Goal: Find specific page/section: Find specific page/section

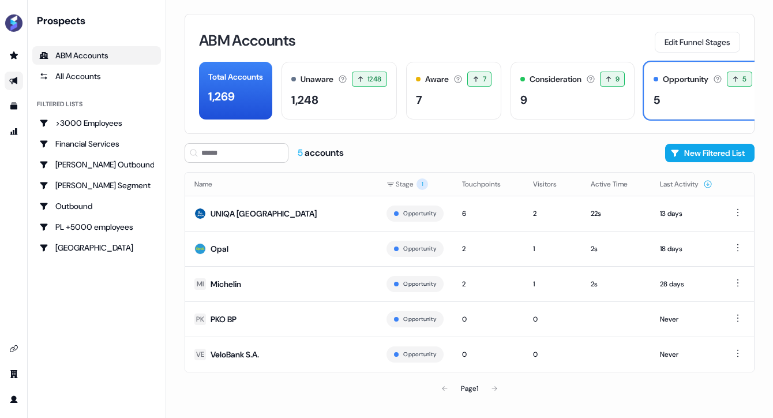
click at [19, 74] on link "Go to outbound experience" at bounding box center [14, 81] width 18 height 18
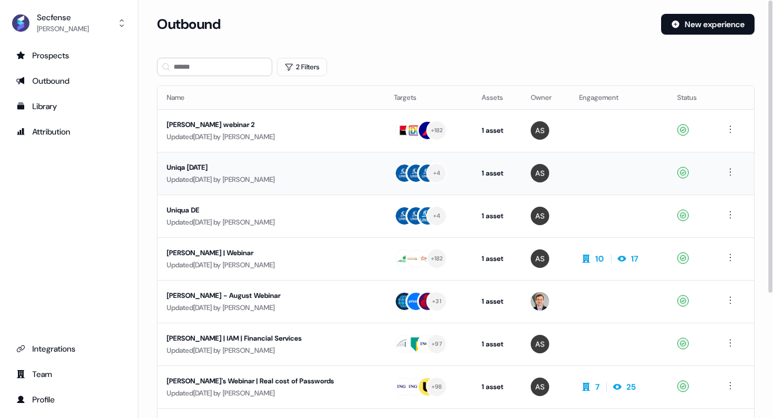
click at [197, 165] on div "Uniqa [DATE]" at bounding box center [263, 168] width 193 height 12
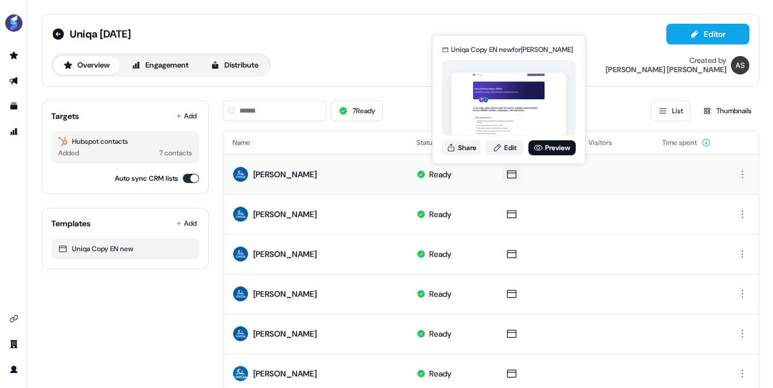
click at [510, 173] on icon at bounding box center [512, 174] width 14 height 12
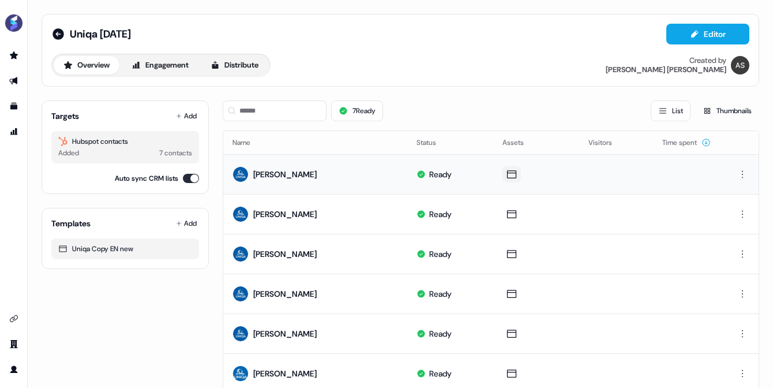
click at [510, 173] on icon at bounding box center [512, 174] width 14 height 12
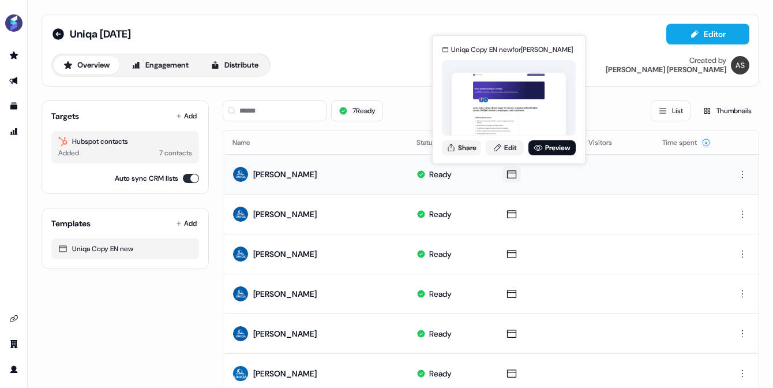
click at [505, 175] on icon at bounding box center [512, 174] width 14 height 12
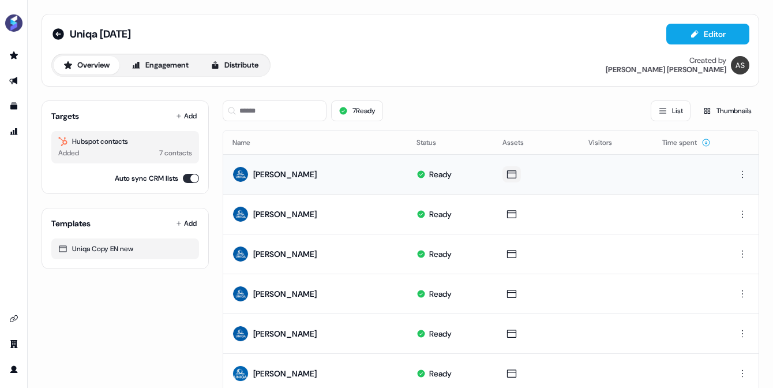
click at [505, 175] on icon at bounding box center [512, 174] width 14 height 12
click at [509, 175] on icon at bounding box center [512, 174] width 14 height 12
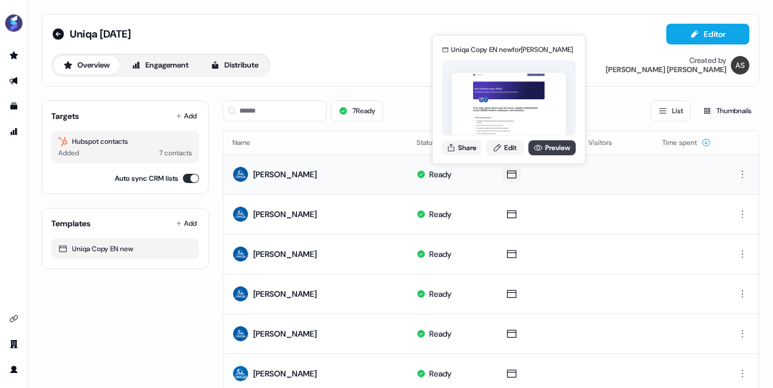
click at [555, 147] on link "Preview" at bounding box center [551, 147] width 47 height 15
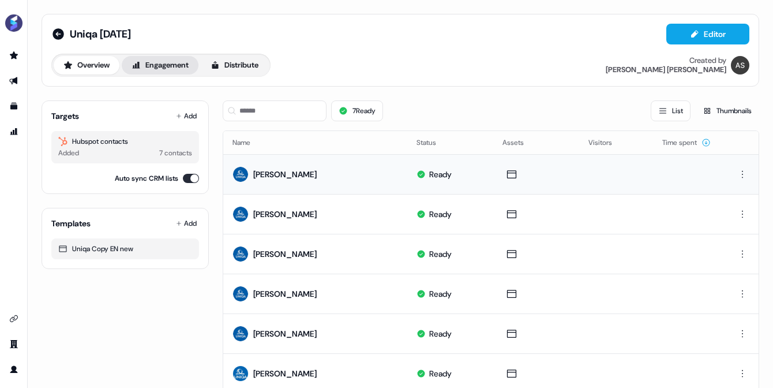
click at [171, 67] on button "Engagement" at bounding box center [160, 65] width 77 height 18
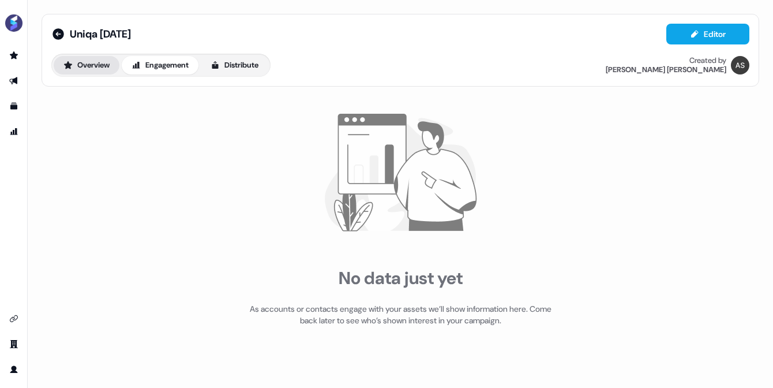
click at [76, 61] on button "Overview" at bounding box center [87, 65] width 66 height 18
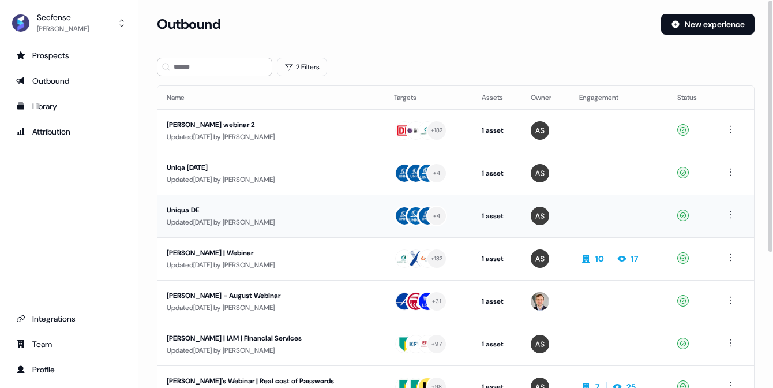
click at [194, 213] on div "Uniqua DE" at bounding box center [263, 210] width 193 height 12
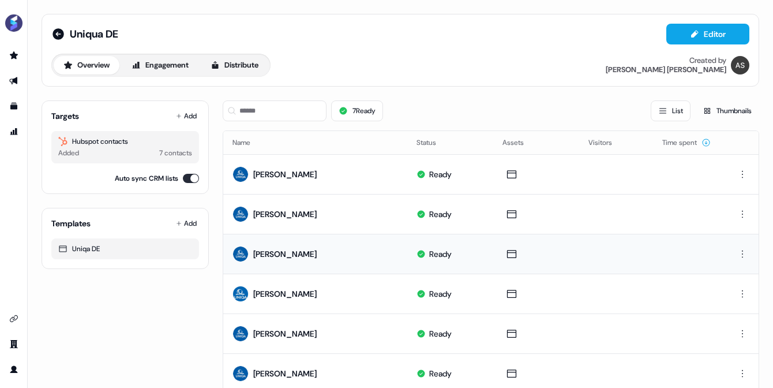
scroll to position [82, 0]
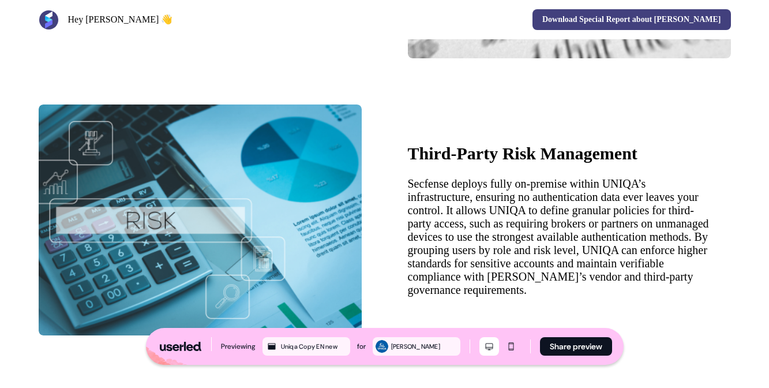
scroll to position [1664, 0]
